Goal: Information Seeking & Learning: Learn about a topic

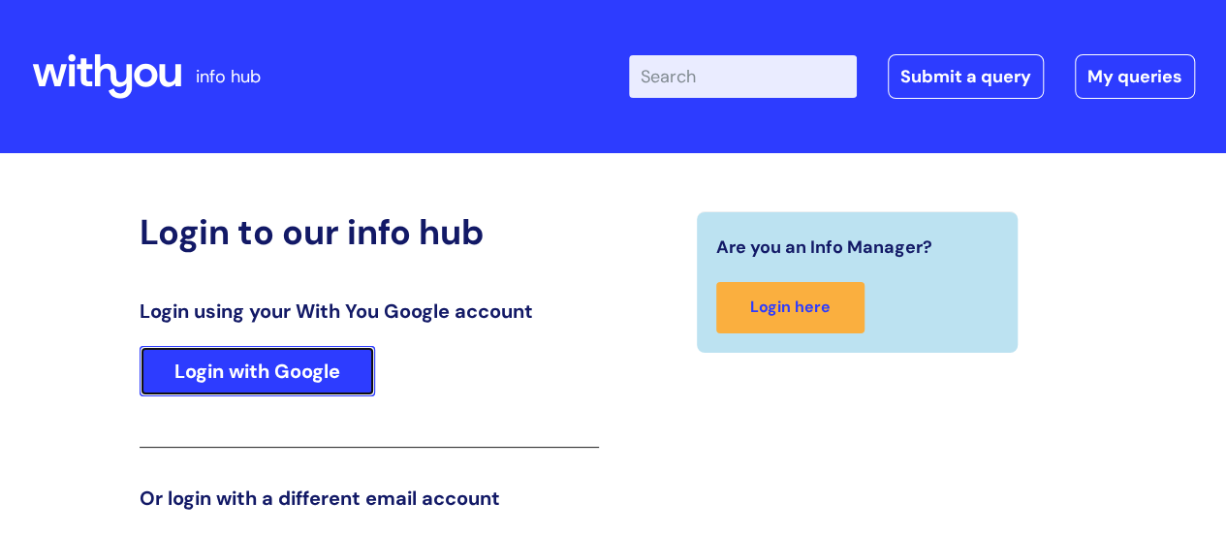
click at [300, 375] on link "Login with Google" at bounding box center [258, 371] width 236 height 50
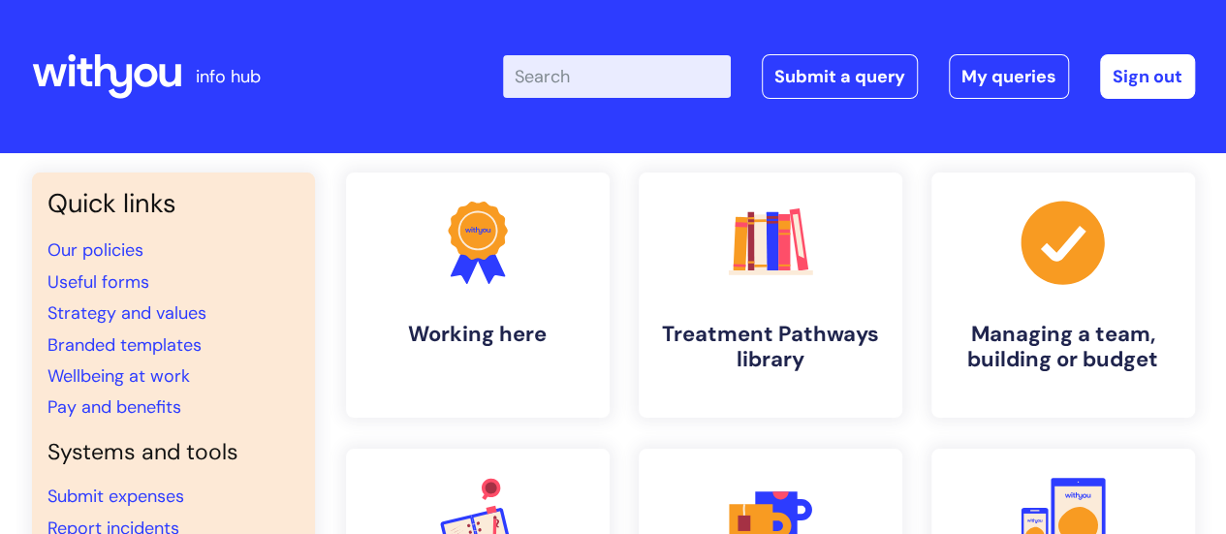
click at [658, 67] on input "Enter your search term here..." at bounding box center [617, 76] width 228 height 43
type input "blue light"
click button "Search" at bounding box center [0, 0] width 0 height 0
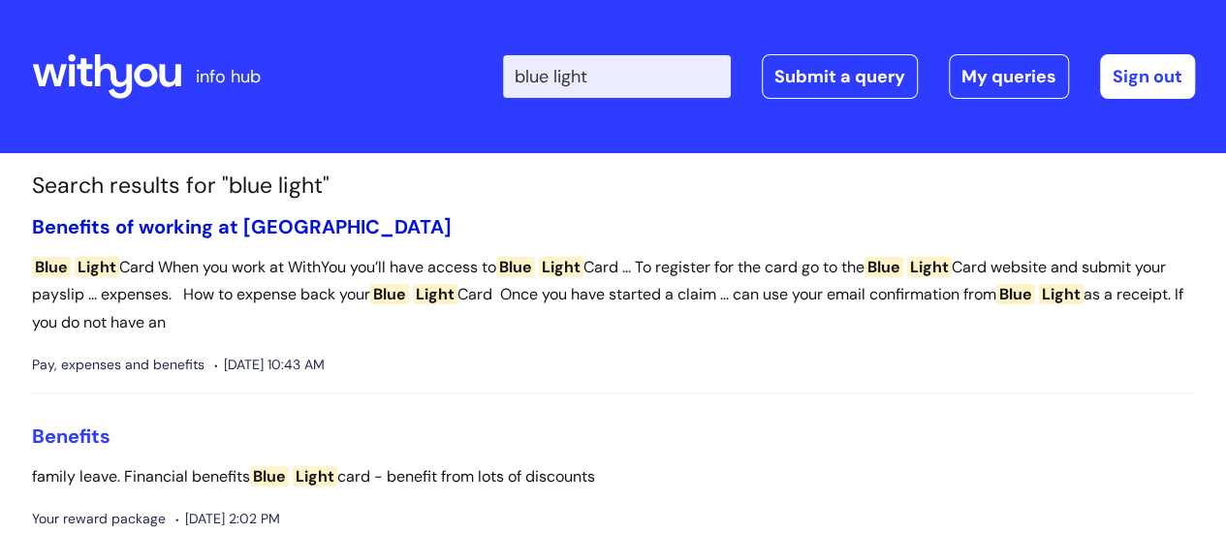
click at [75, 228] on link "Benefits of working at [GEOGRAPHIC_DATA]" at bounding box center [242, 226] width 420 height 25
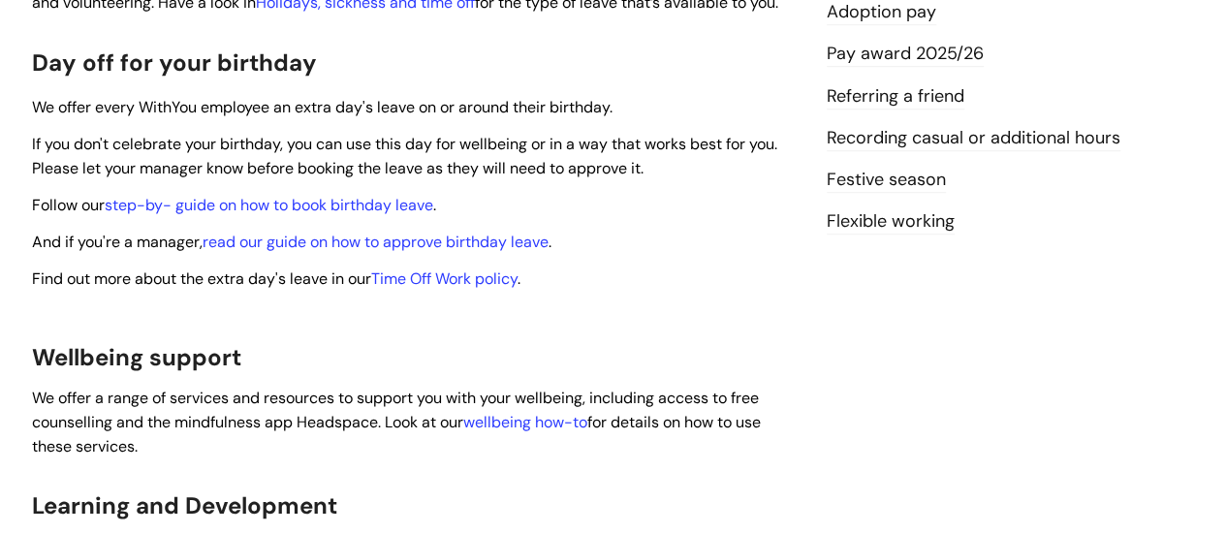
scroll to position [659, 0]
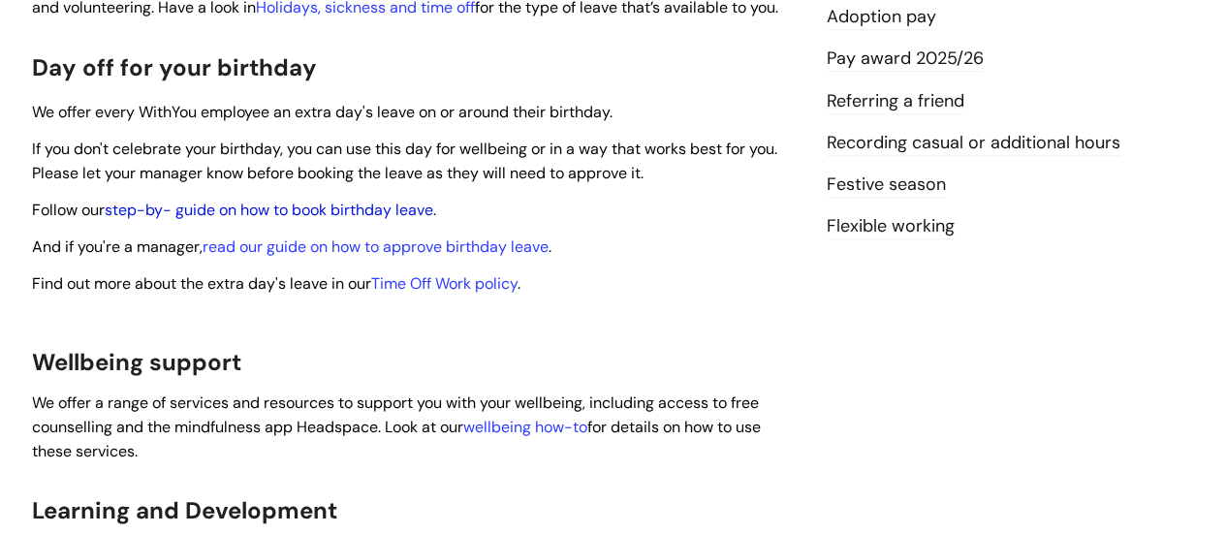
click at [206, 200] on link "step-by- guide on how to book birthday leave" at bounding box center [269, 210] width 329 height 20
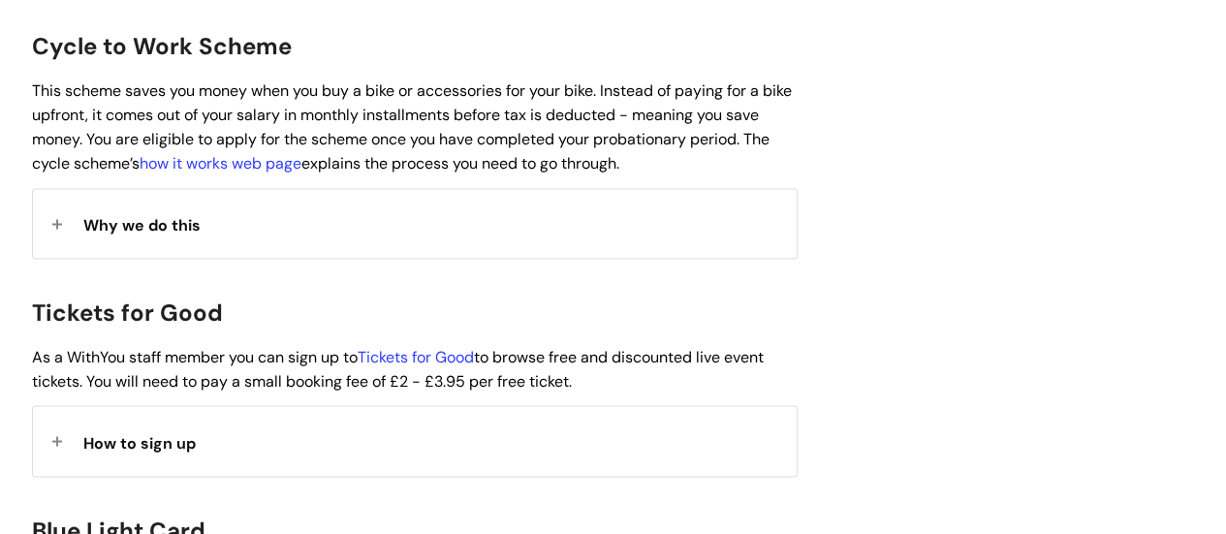
scroll to position [2061, 0]
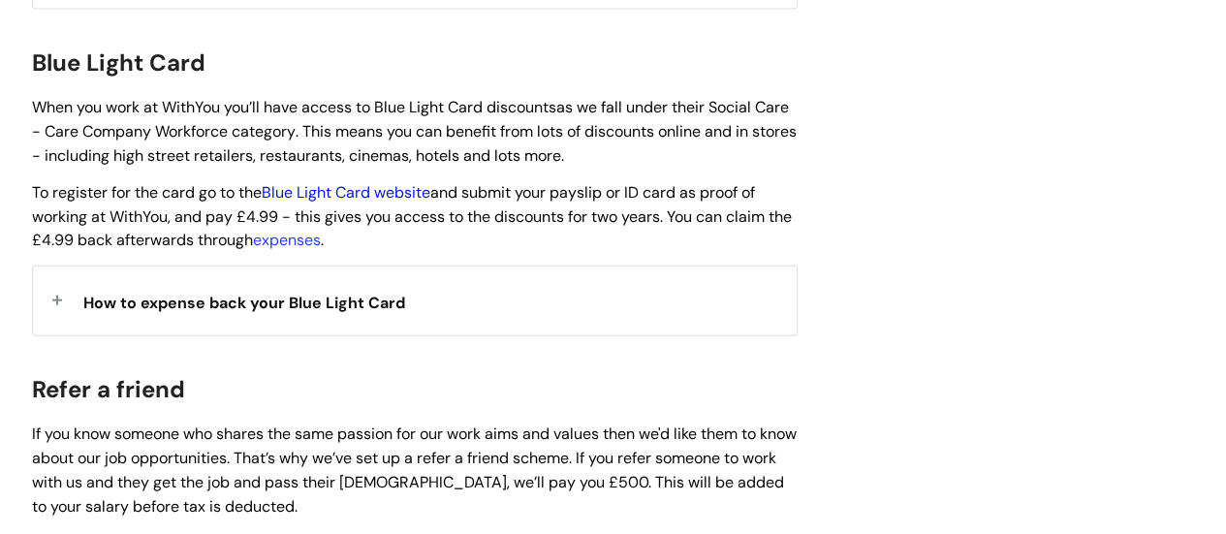
click at [334, 182] on link "Blue Light Card website" at bounding box center [346, 192] width 169 height 20
click at [337, 293] on span "How to expense back your Blue Light Card" at bounding box center [244, 303] width 322 height 20
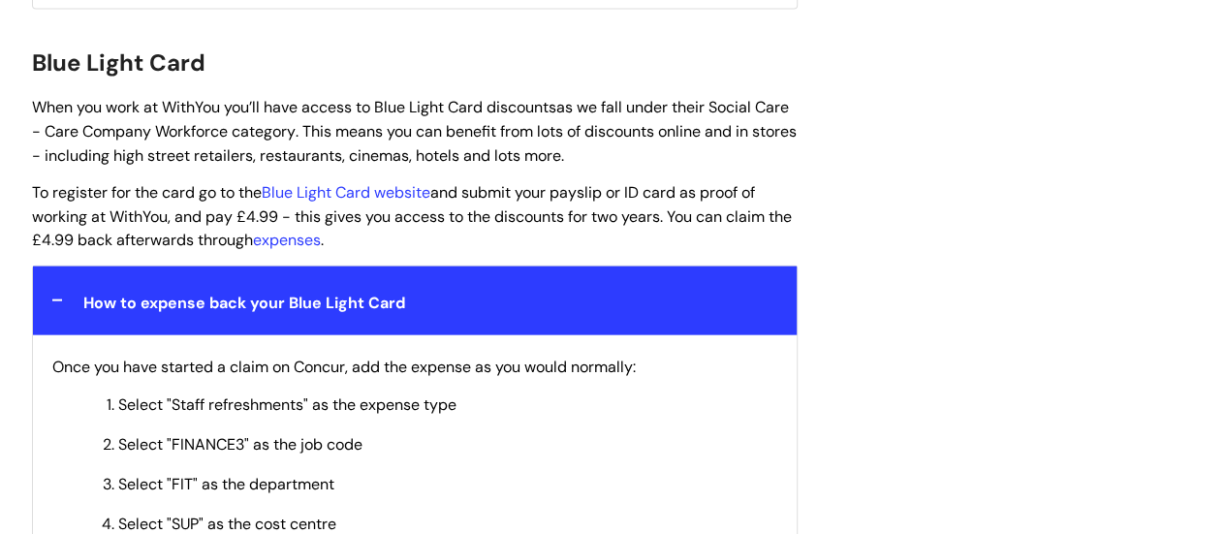
click at [939, 210] on div "Benefits of working at WithYou Modified on: Thu, 7 Aug, 2025 at 1:33 PM Use thi…" at bounding box center [613, 522] width 1193 height 4682
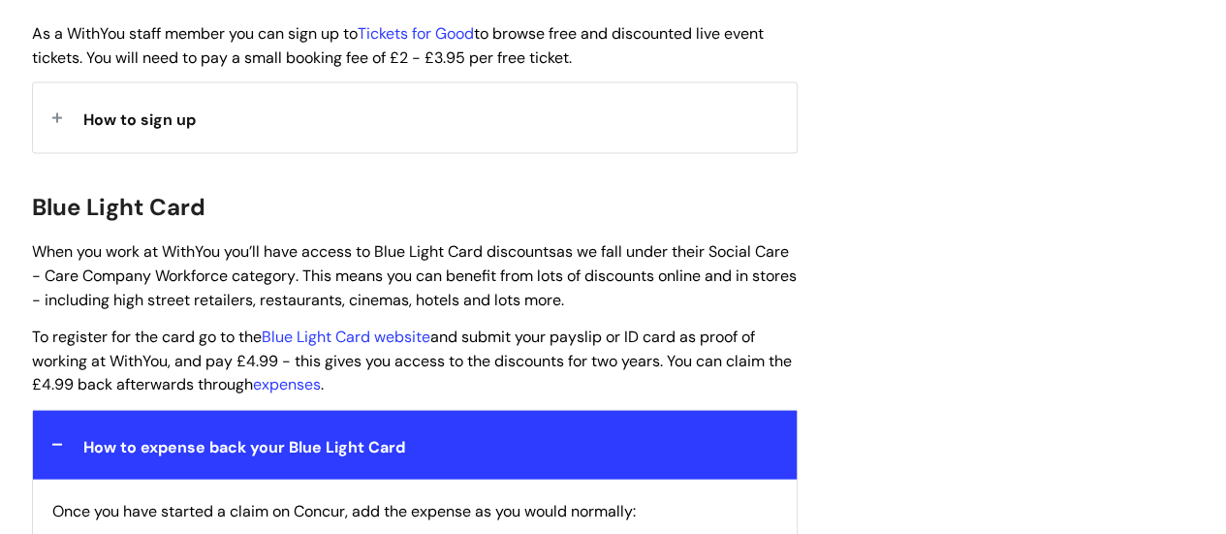
scroll to position [1945, 0]
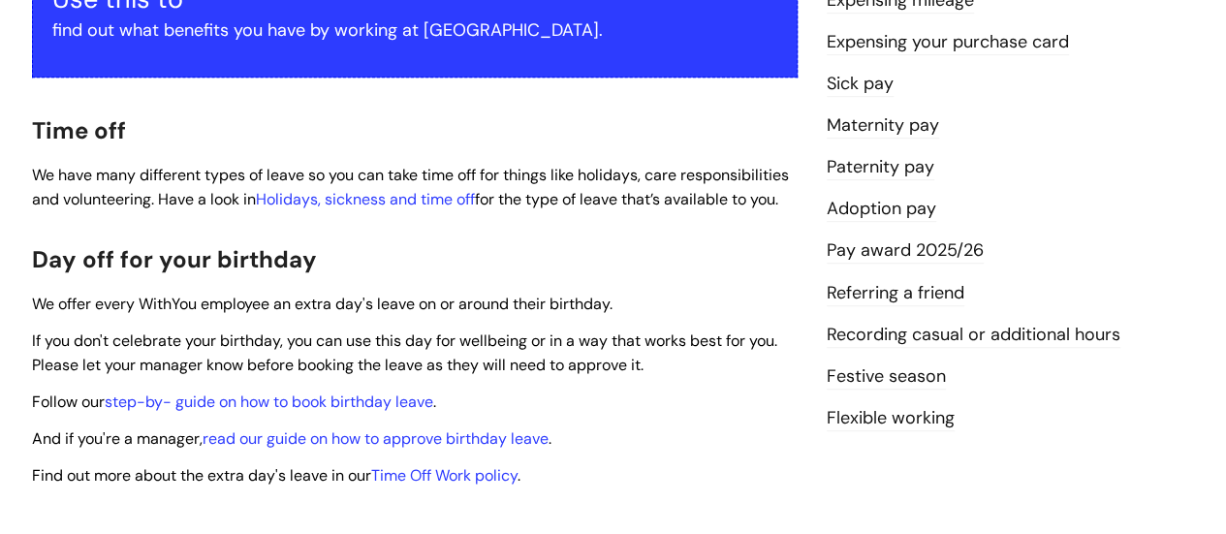
scroll to position [0, 0]
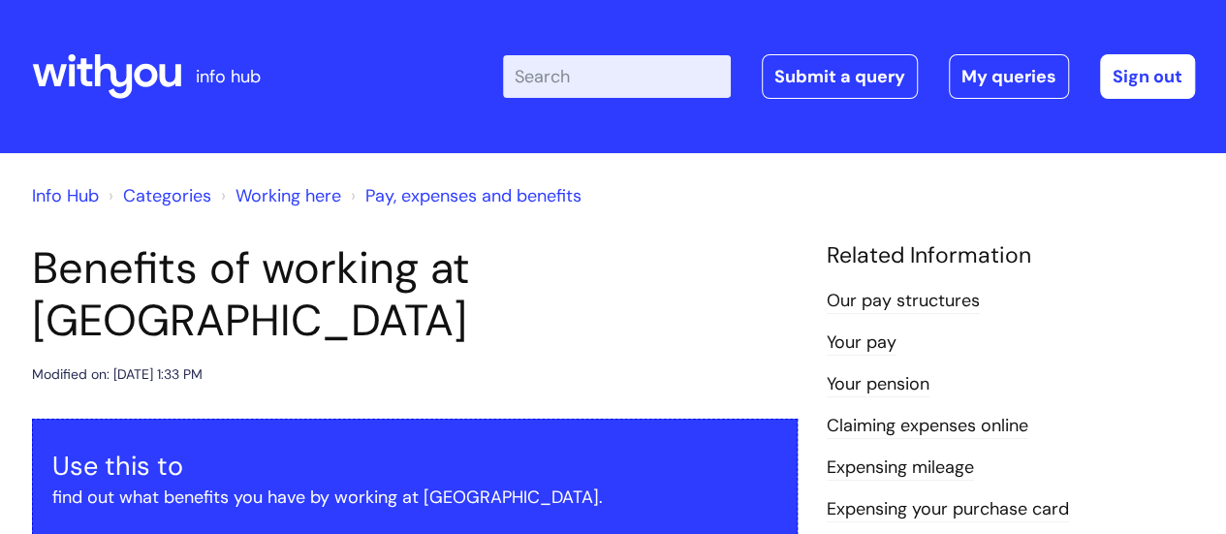
click at [1176, 389] on li "Your pension" at bounding box center [1011, 383] width 368 height 31
click at [692, 307] on header "Benefits of working at WithYou Modified on: Thu, 7 Aug, 2025 at 1:33 PM" at bounding box center [415, 314] width 766 height 144
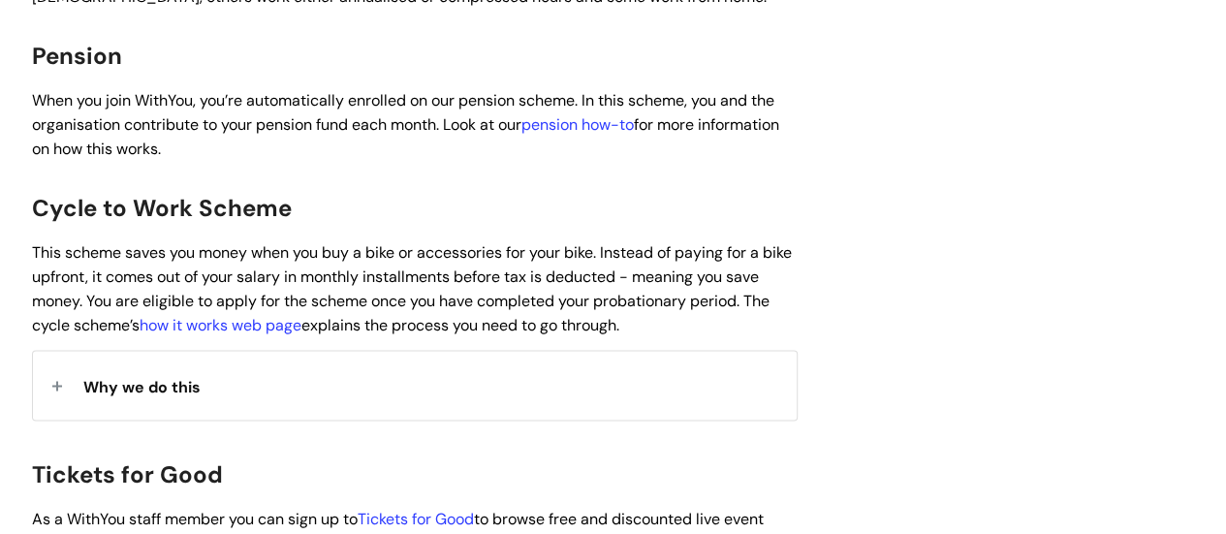
scroll to position [1435, 0]
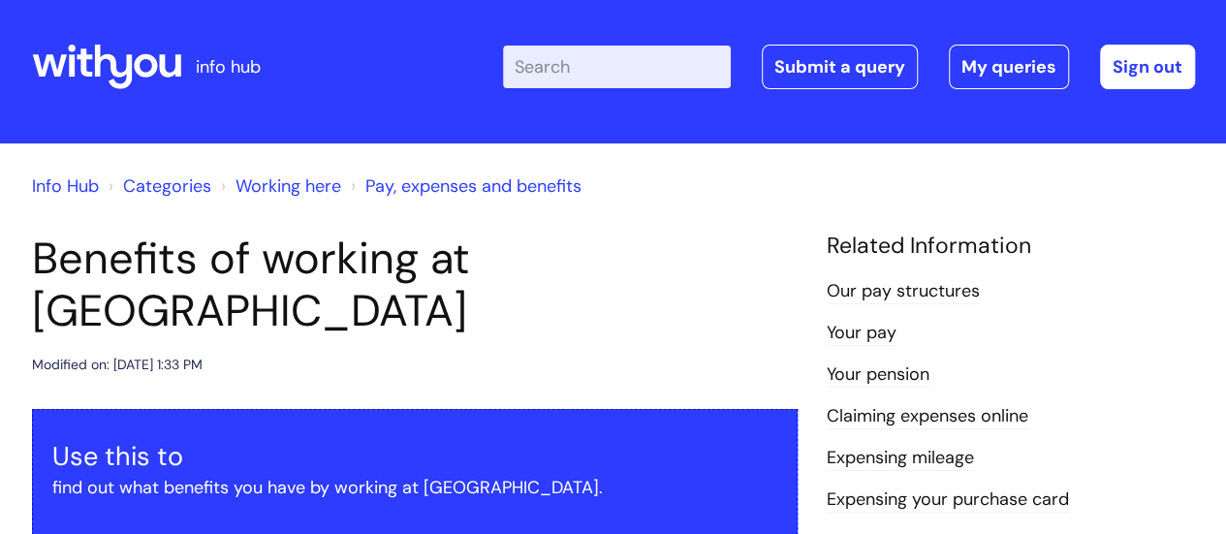
scroll to position [0, 0]
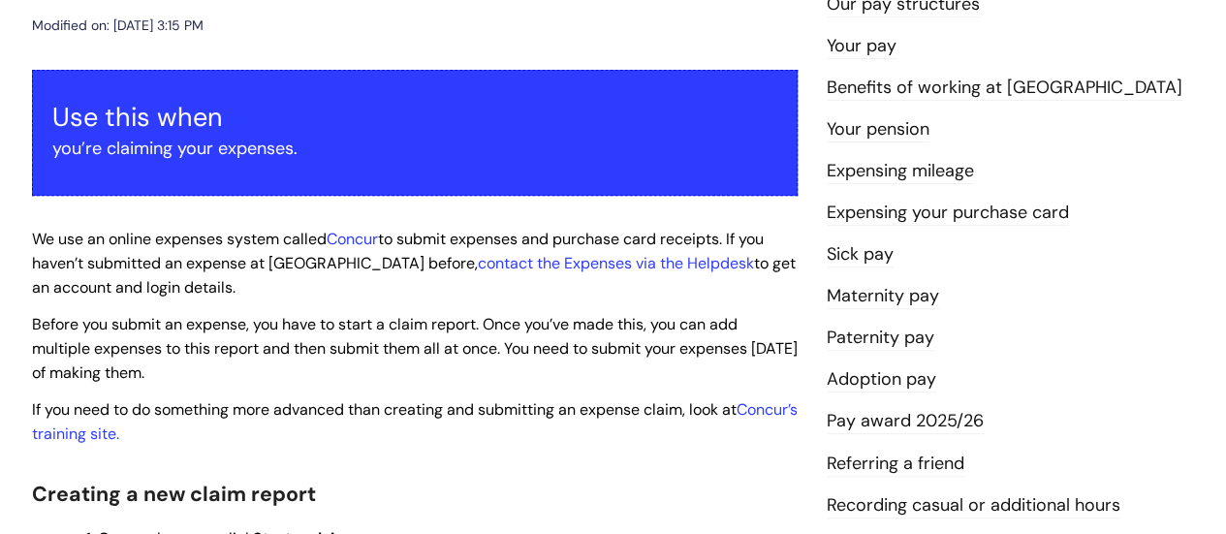
scroll to position [293, 0]
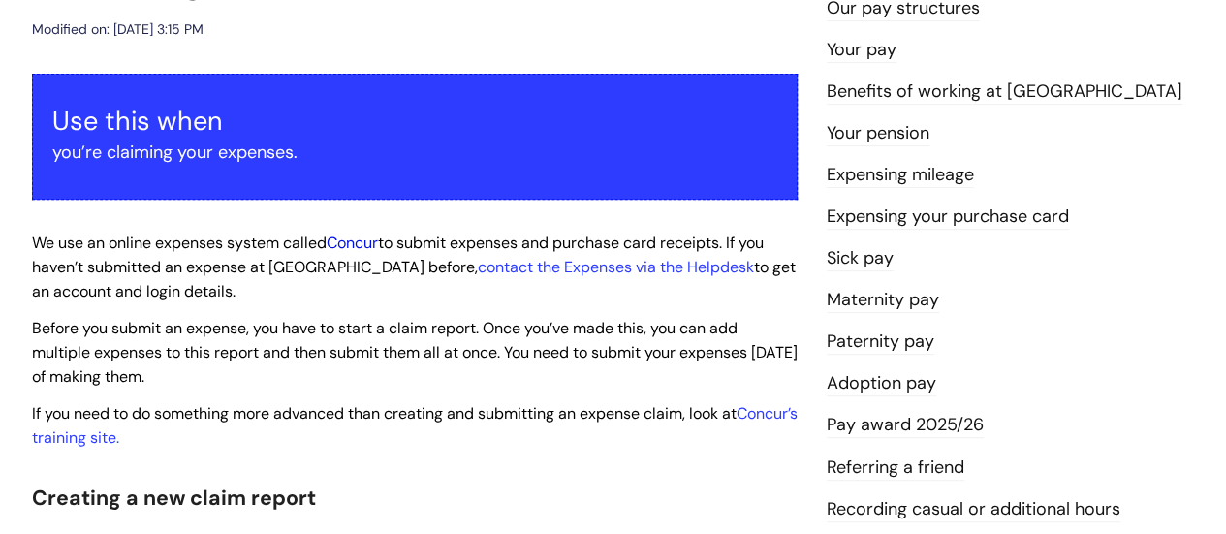
click at [345, 242] on link "Concur" at bounding box center [352, 243] width 51 height 20
click at [132, 431] on link "Concur’s training site" at bounding box center [415, 425] width 766 height 45
